Goal: Task Accomplishment & Management: Complete application form

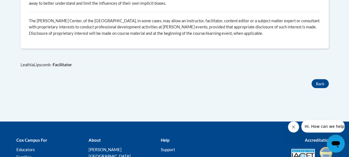
scroll to position [524, 0]
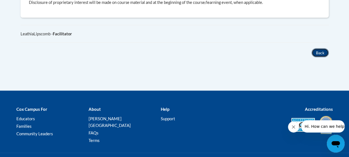
click at [323, 48] on button "Back" at bounding box center [320, 52] width 17 height 9
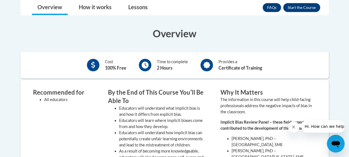
scroll to position [185, 0]
click at [314, 5] on button "Enroll" at bounding box center [301, 7] width 37 height 9
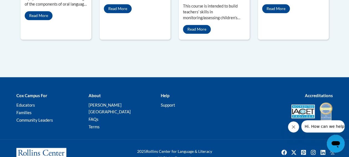
scroll to position [383, 0]
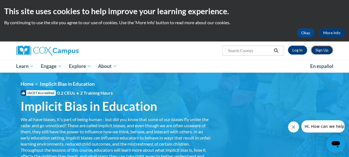
click at [327, 46] on link "Sign Up" at bounding box center [322, 50] width 22 height 9
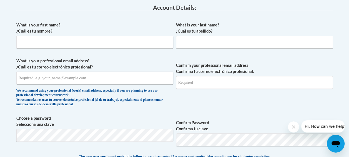
scroll to position [156, 0]
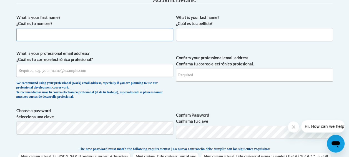
click at [138, 33] on input "What is your first name? ¿Cuál es tu nombre?" at bounding box center [94, 34] width 157 height 13
type input "makayla"
type input "[PERSON_NAME]"
click at [64, 70] on input "What is your professional email address? ¿Cuál es tu correo electrónico profesi…" at bounding box center [94, 70] width 157 height 13
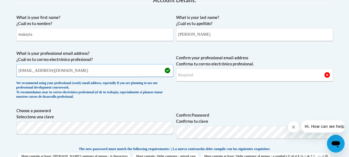
click at [86, 68] on input "[EMAIL_ADDRESS][DOMAIN_NAME]" at bounding box center [94, 70] width 157 height 13
type input "[EMAIL_ADDRESS][DOMAIN_NAME]"
click at [198, 78] on input "Confirm your professional email address Confirma tu correo electrónico profesio…" at bounding box center [254, 74] width 157 height 13
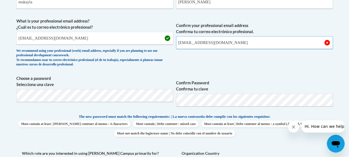
scroll to position [189, 0]
type input "[EMAIL_ADDRESS][DOMAIN_NAME]"
click at [323, 78] on span "Confirm Password Confirma tu clave" at bounding box center [254, 92] width 157 height 35
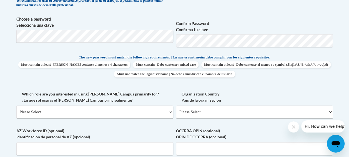
scroll to position [248, 0]
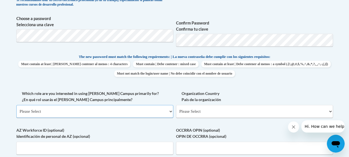
click at [97, 111] on select "Please Select College/University | Colegio/Universidad Community/Nonprofit Part…" at bounding box center [94, 111] width 157 height 13
select select "fbf2d438-af2f-41f8-98f1-81c410e29de3"
click at [16, 105] on select "Please Select College/University | Colegio/Universidad Community/Nonprofit Part…" at bounding box center [94, 111] width 157 height 13
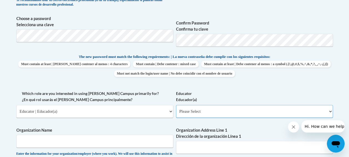
click at [204, 112] on select "Please Select Early Learning/Daycare Teacher/Family Home Care Provider | Maestr…" at bounding box center [254, 111] width 157 height 13
select select "5e2af403-4f2c-4e49-a02f-103e55d7b75b"
click at [176, 105] on select "Please Select Early Learning/Daycare Teacher/Family Home Care Provider | Maestr…" at bounding box center [254, 111] width 157 height 13
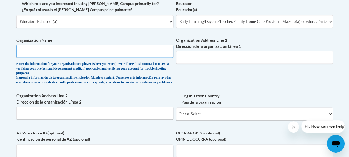
scroll to position [339, 0]
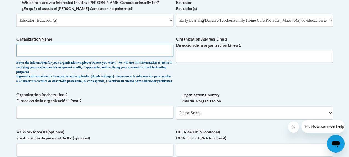
type input "Y"
type input "[PERSON_NAME] ymca early learning center"
click at [218, 58] on input "Organization Address Line 1 Dirección de la organización Línea 1" at bounding box center [254, 56] width 157 height 13
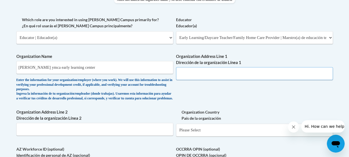
scroll to position [321, 0]
